Goal: Information Seeking & Learning: Learn about a topic

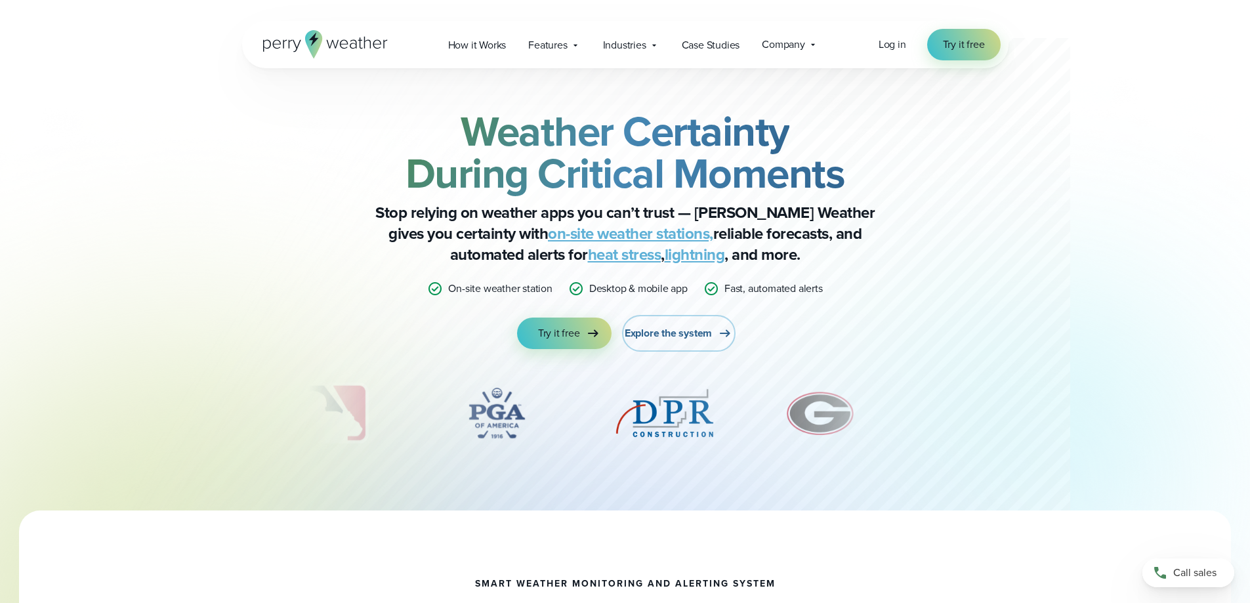
click at [680, 333] on span "Explore the system" at bounding box center [668, 333] width 87 height 16
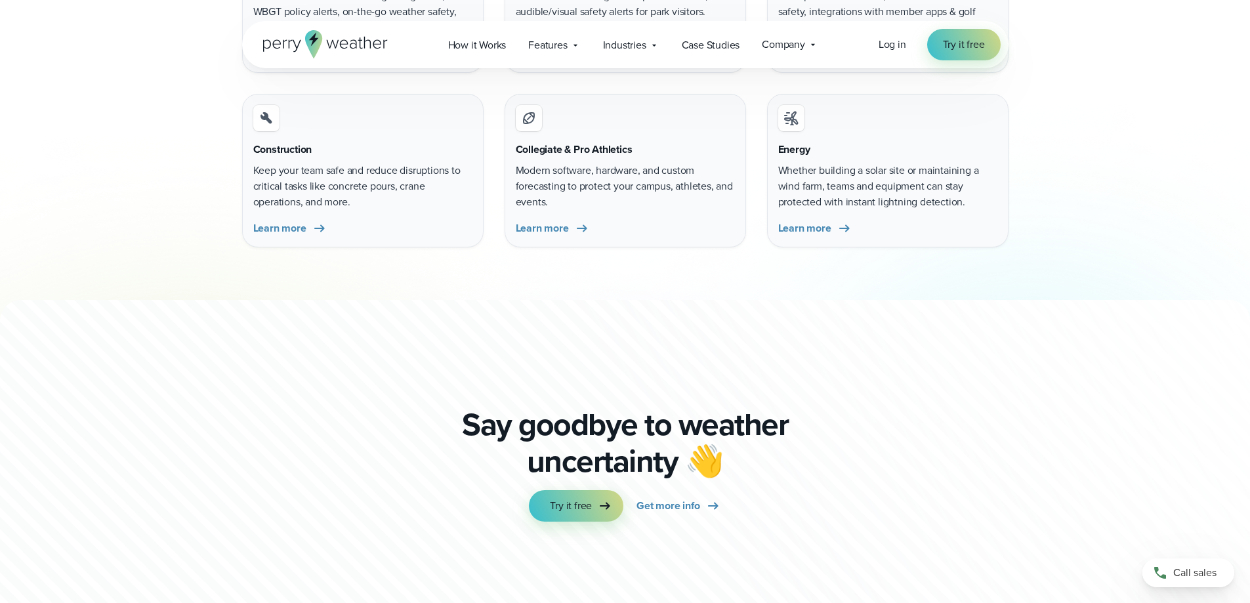
scroll to position [4263, 0]
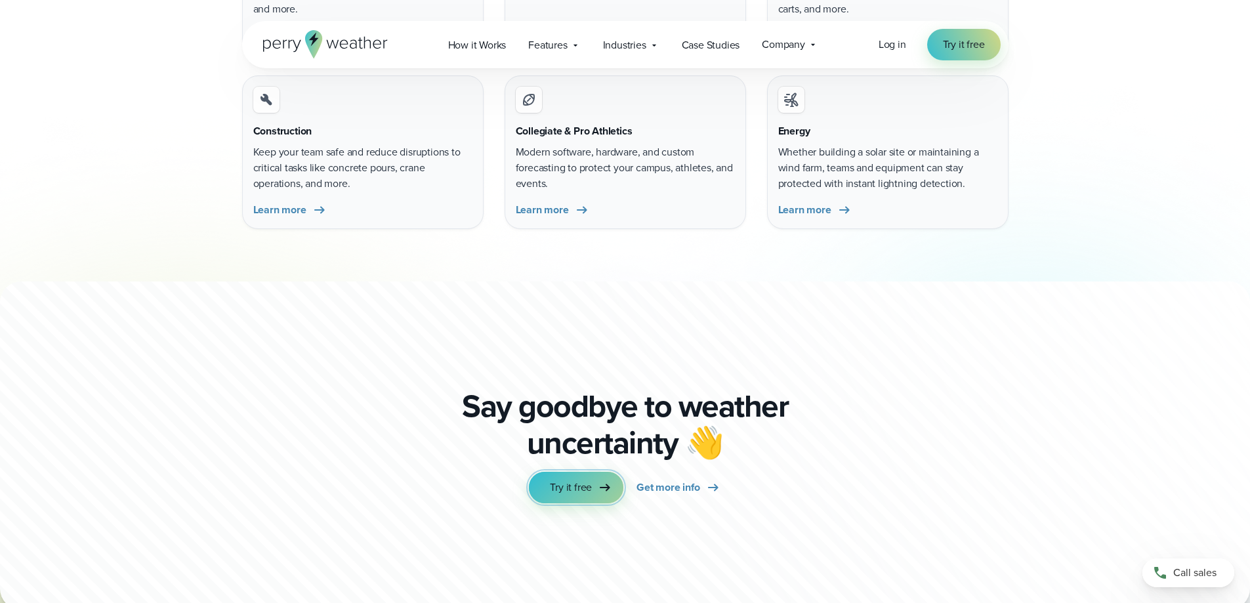
click at [585, 490] on span "Try it free" at bounding box center [571, 488] width 42 height 16
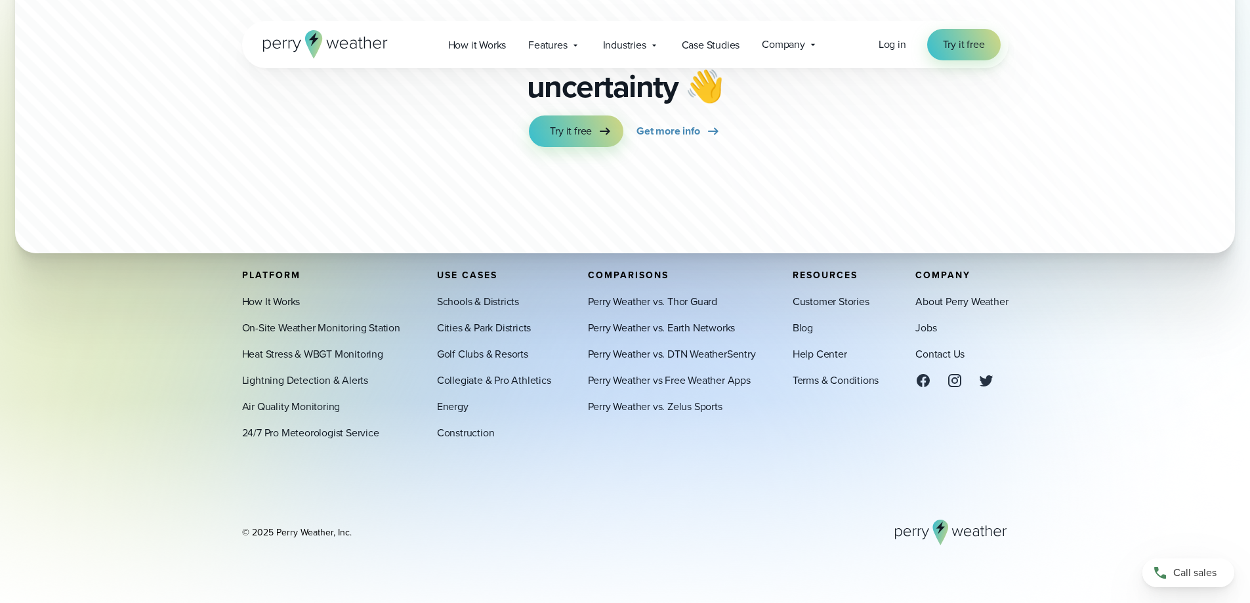
scroll to position [4872, 0]
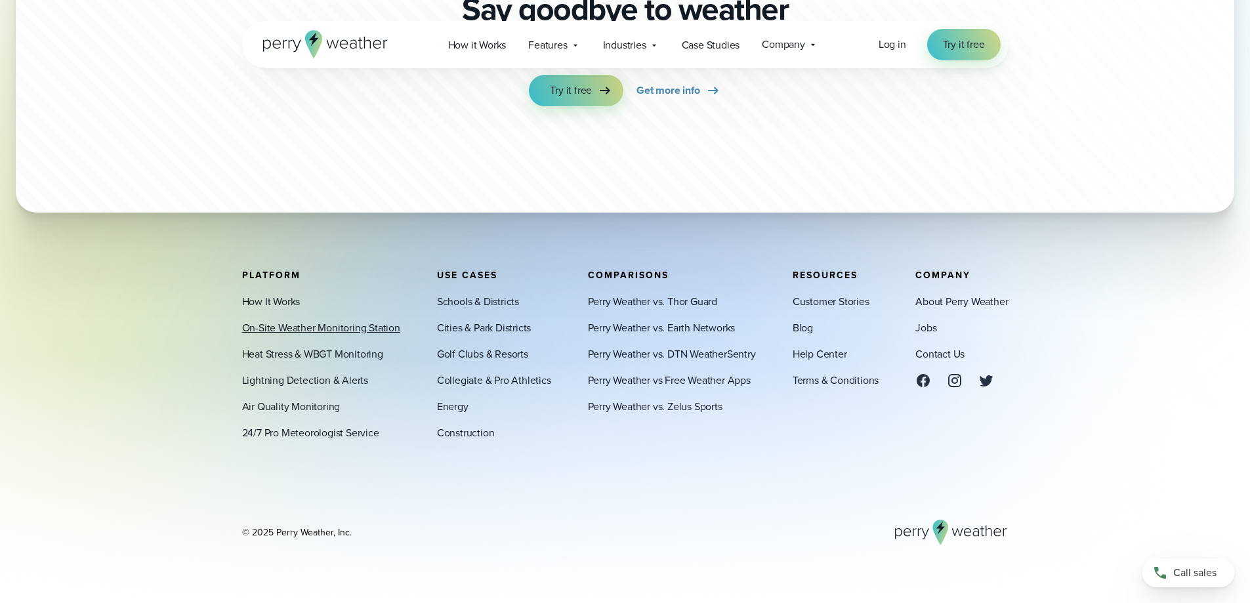
click at [289, 329] on link "On-Site Weather Monitoring Station" at bounding box center [321, 328] width 158 height 16
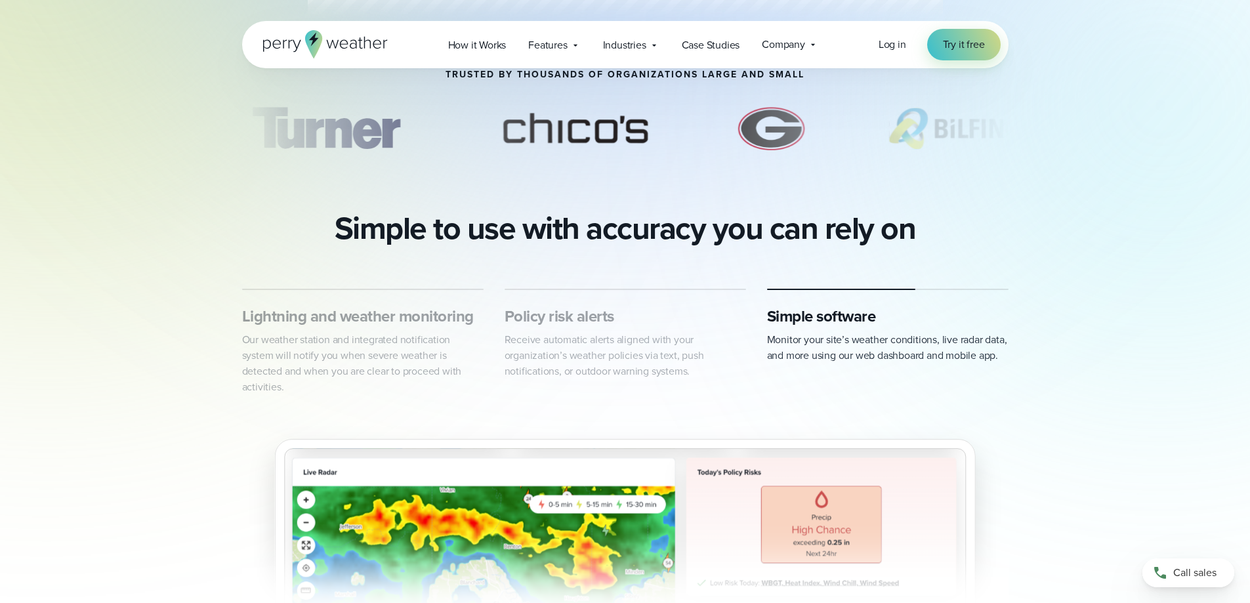
scroll to position [525, 0]
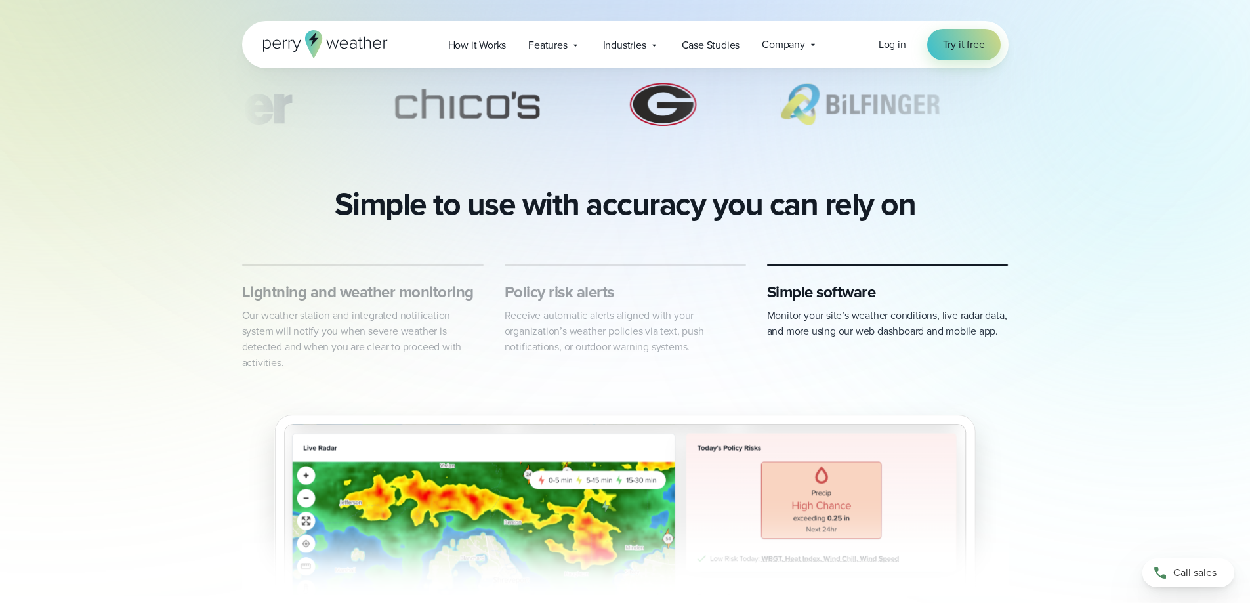
click at [347, 330] on p "Our weather station and integrated notification system will notify you when sev…" at bounding box center [362, 339] width 241 height 63
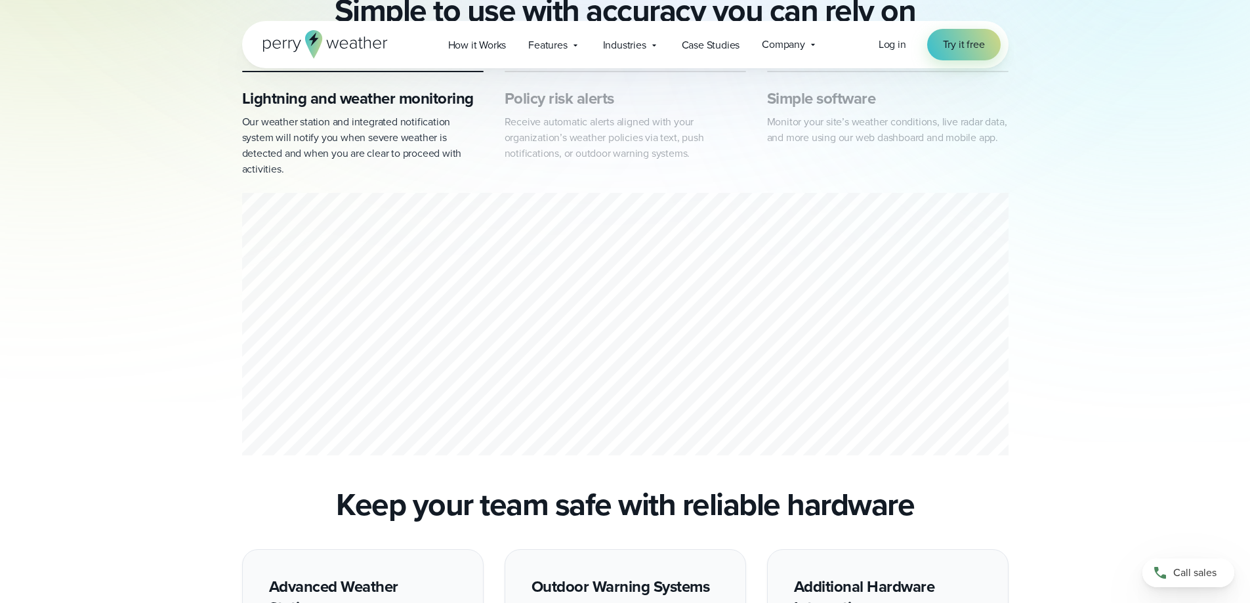
scroll to position [722, 0]
